Goal: Information Seeking & Learning: Learn about a topic

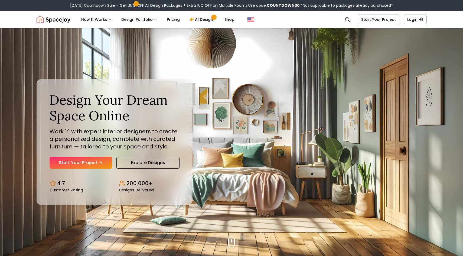
click at [263, 205] on div "Design Your Dream Space Online Work 1:1 with expert interior designers to creat…" at bounding box center [232, 142] width 416 height 228
click at [197, 21] on link "AI Design" at bounding box center [202, 19] width 34 height 11
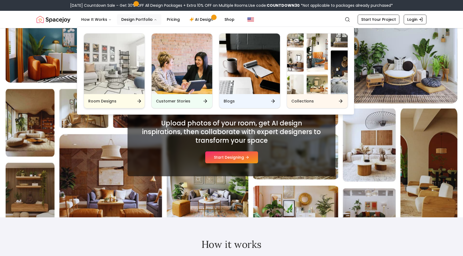
click at [111, 85] on img "Main" at bounding box center [114, 64] width 61 height 61
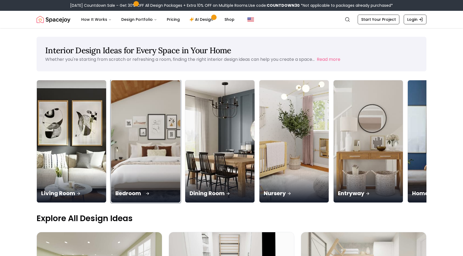
click at [115, 190] on p "Bedroom" at bounding box center [145, 194] width 61 height 8
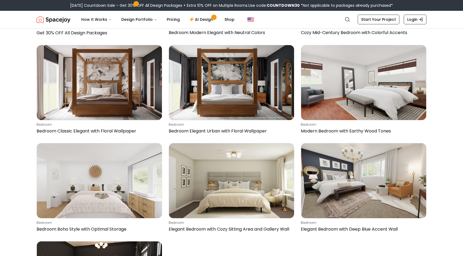
scroll to position [227, 0]
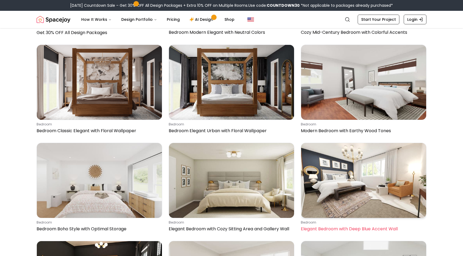
click at [360, 170] on img at bounding box center [363, 180] width 125 height 75
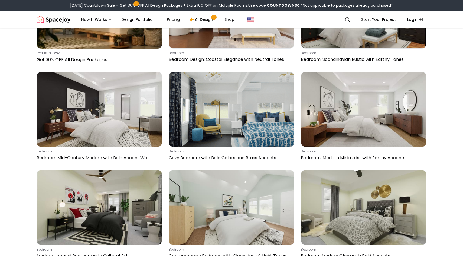
scroll to position [1483, 0]
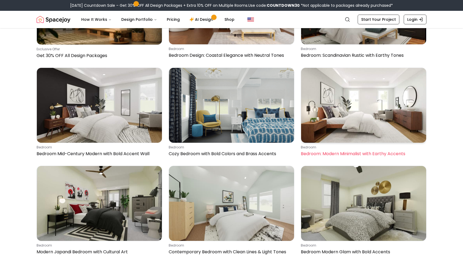
click at [344, 114] on img at bounding box center [363, 105] width 125 height 75
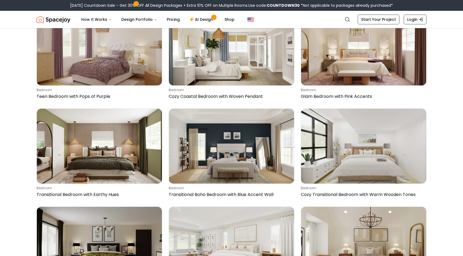
scroll to position [2338, 0]
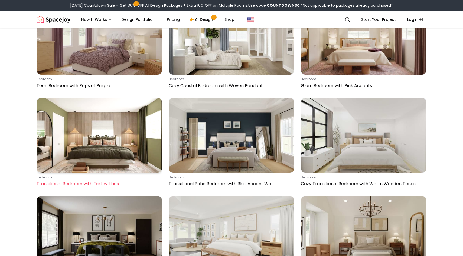
click at [123, 141] on img at bounding box center [99, 135] width 125 height 75
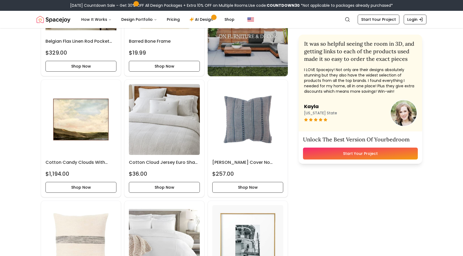
scroll to position [1256, 0]
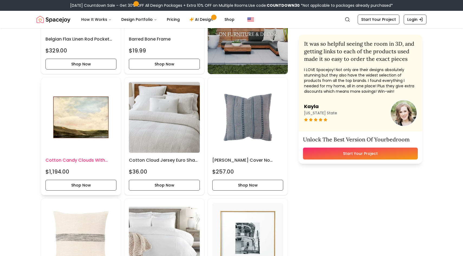
click at [87, 127] on img at bounding box center [80, 117] width 71 height 71
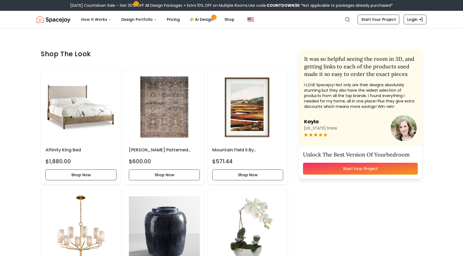
scroll to position [168, 0]
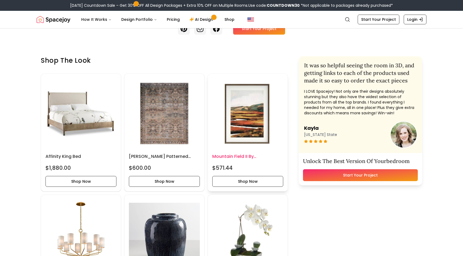
click at [244, 106] on img at bounding box center [247, 113] width 71 height 71
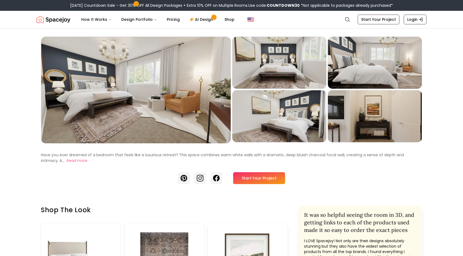
scroll to position [0, 0]
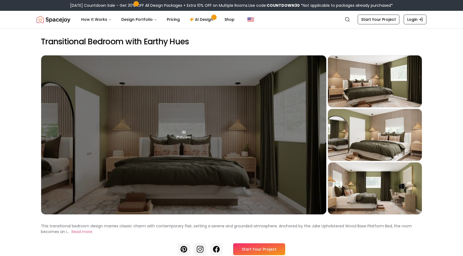
click at [187, 133] on div "Preview" at bounding box center [183, 134] width 285 height 159
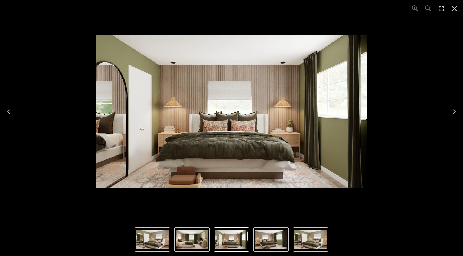
click at [454, 113] on icon "Next" at bounding box center [454, 112] width 3 height 4
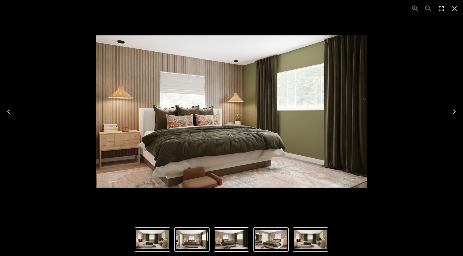
click at [454, 113] on icon "Next" at bounding box center [454, 112] width 3 height 4
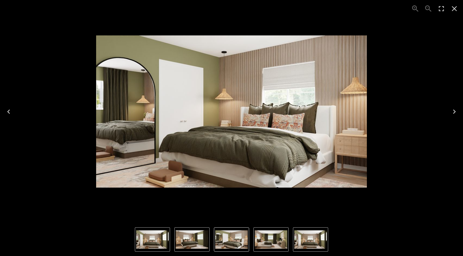
click at [454, 113] on icon "Next" at bounding box center [454, 112] width 3 height 4
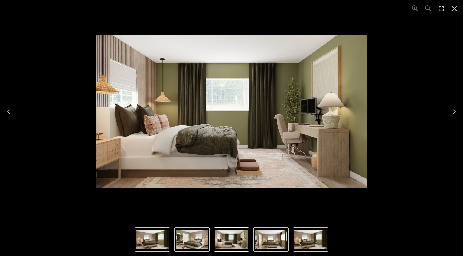
click at [455, 113] on icon "Next" at bounding box center [454, 111] width 9 height 9
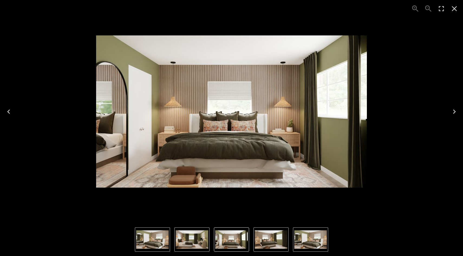
click at [455, 113] on icon "Next" at bounding box center [454, 111] width 9 height 9
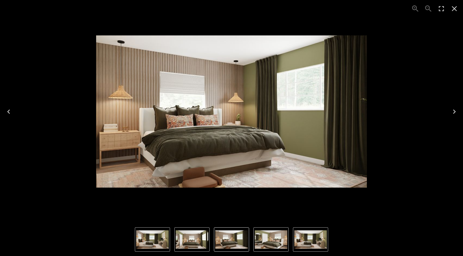
click at [454, 8] on icon "Close" at bounding box center [454, 8] width 5 height 5
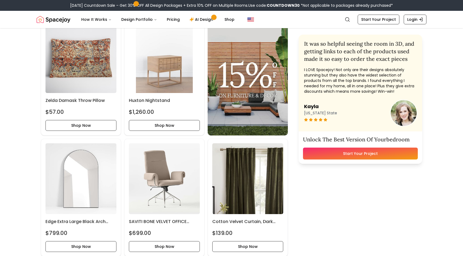
scroll to position [520, 0]
click at [261, 177] on img at bounding box center [247, 178] width 71 height 71
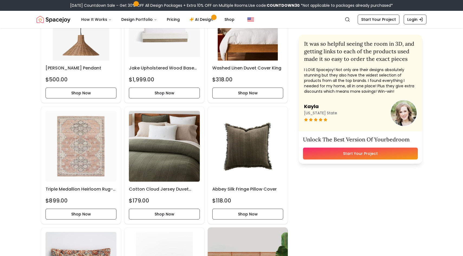
scroll to position [303, 0]
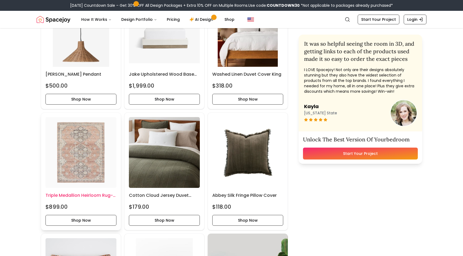
click at [74, 148] on img at bounding box center [80, 152] width 71 height 71
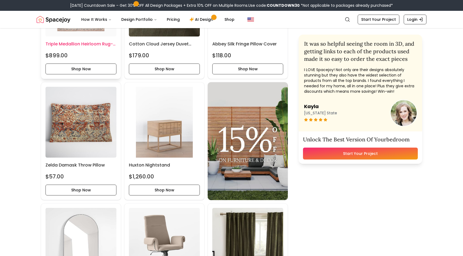
scroll to position [466, 0]
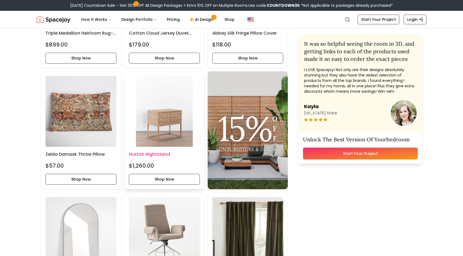
click at [168, 122] on img at bounding box center [164, 111] width 71 height 71
